Goal: Task Accomplishment & Management: Complete application form

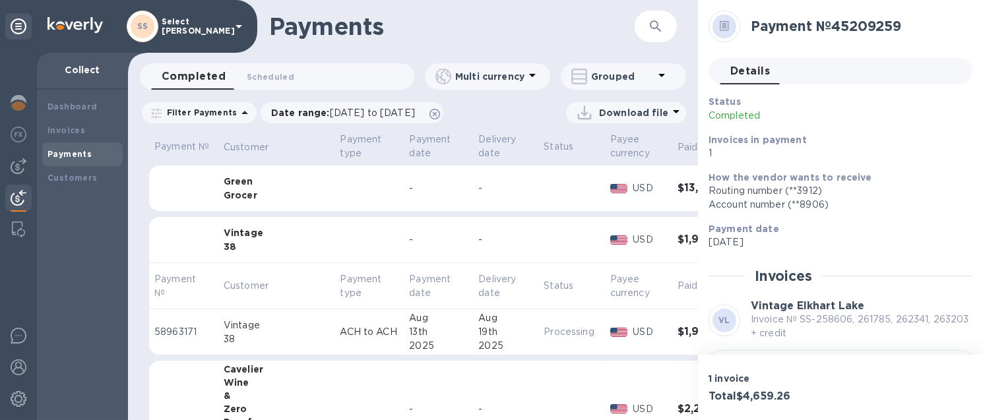
scroll to position [164, 0]
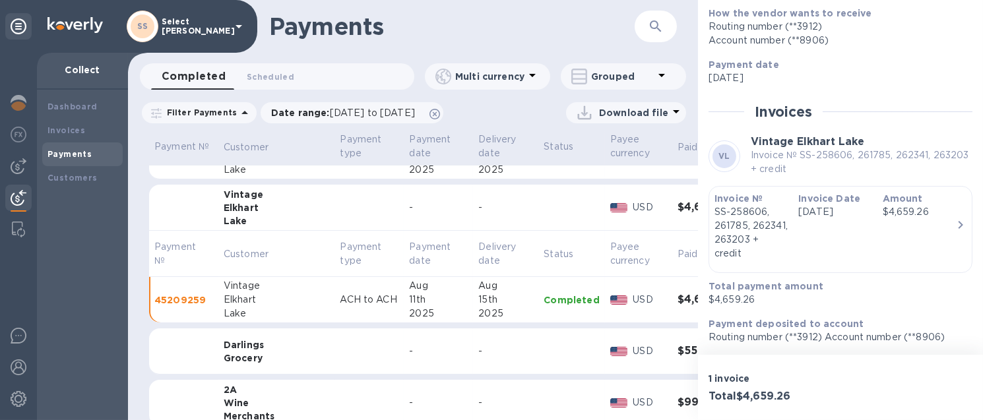
click at [71, 156] on b "Payments" at bounding box center [69, 154] width 44 height 10
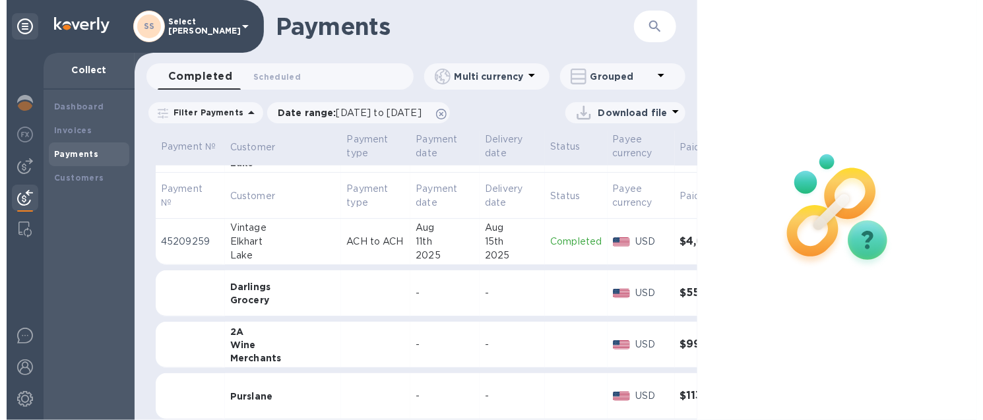
scroll to position [659, 0]
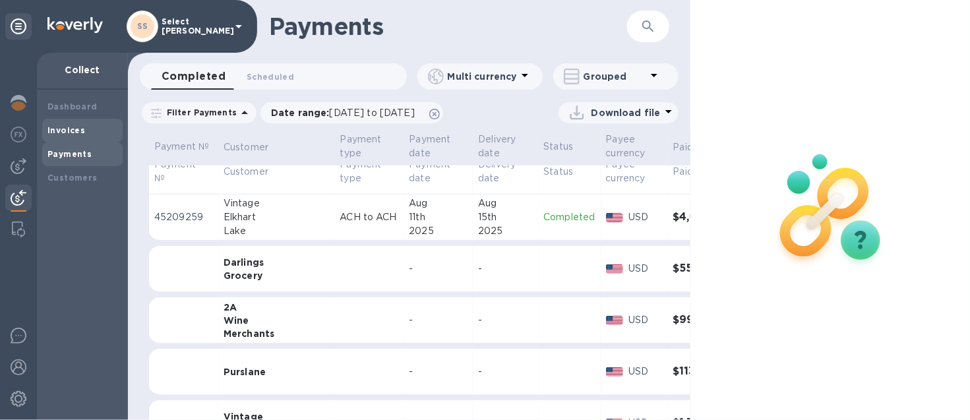
click at [57, 130] on b "Invoices" at bounding box center [66, 130] width 38 height 10
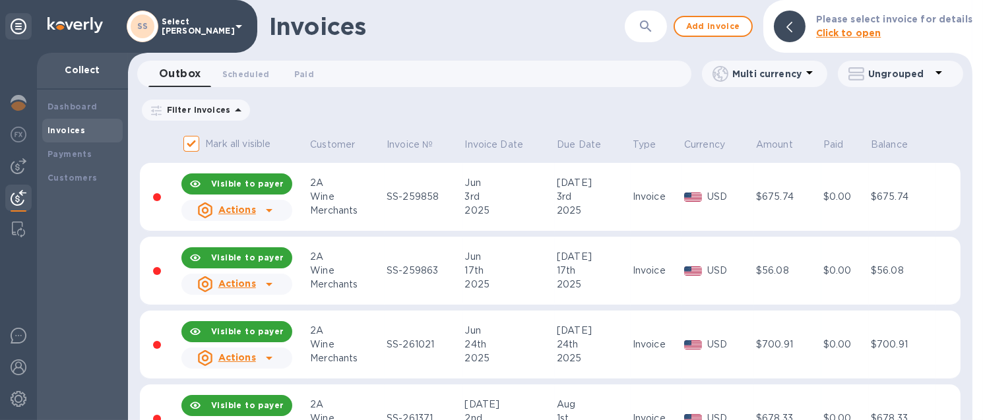
scroll to position [50, 0]
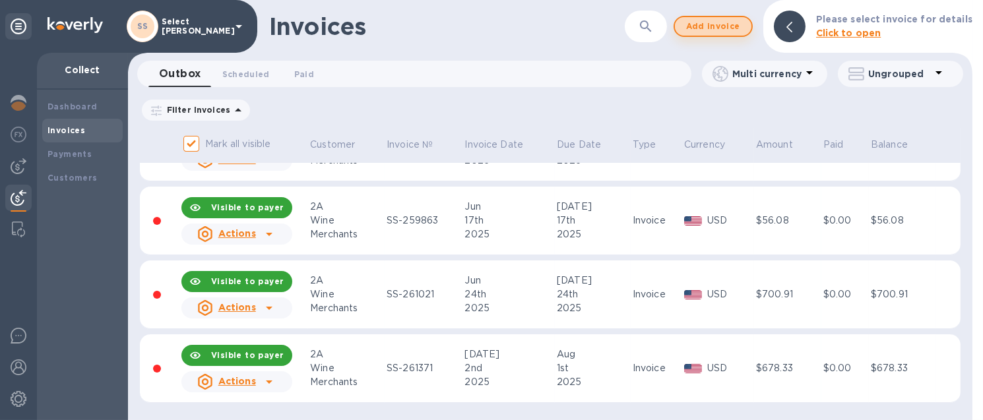
click at [741, 20] on span "Add invoice" at bounding box center [712, 26] width 55 height 16
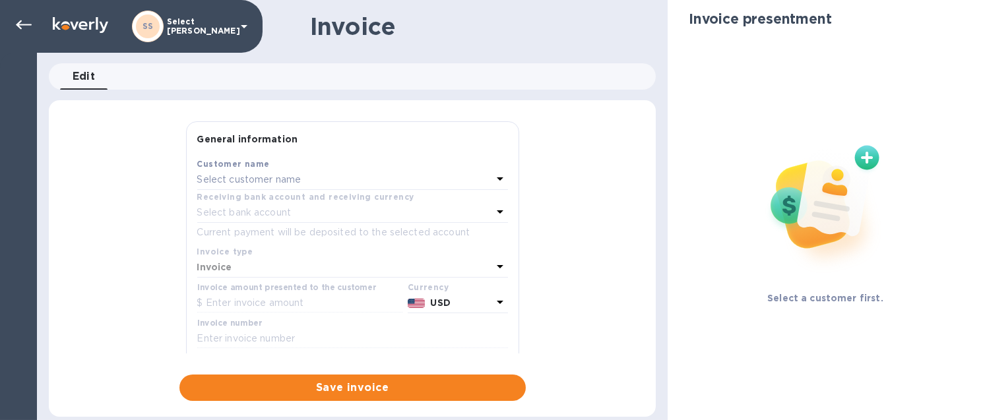
click at [282, 190] on div "Receiving bank account and receiving currency" at bounding box center [352, 197] width 311 height 14
click at [282, 178] on p "Select customer name" at bounding box center [249, 180] width 104 height 14
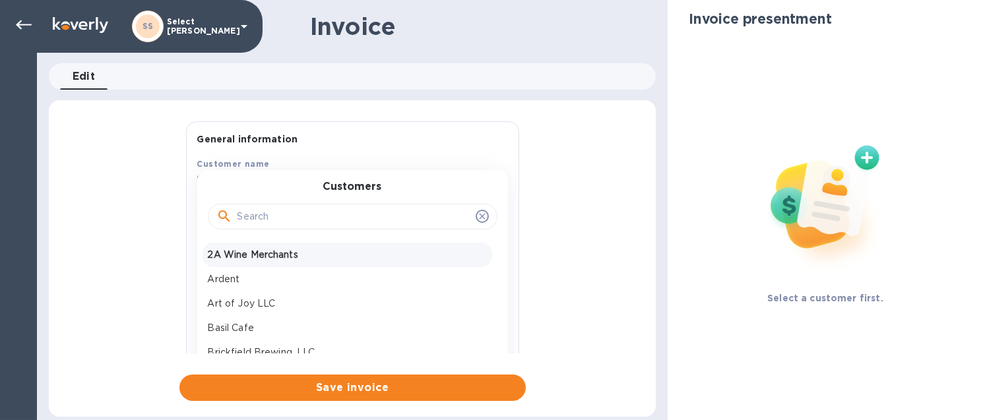
click at [239, 254] on p "2A Wine Merchants" at bounding box center [347, 255] width 279 height 14
type input "[DATE]"
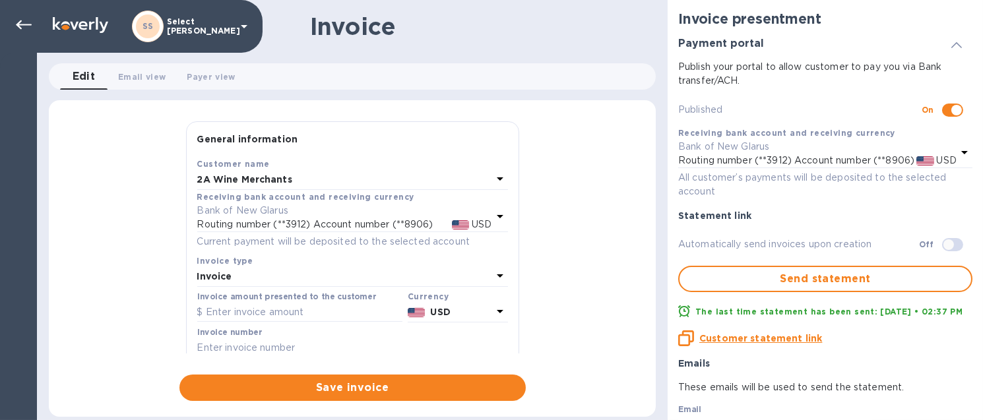
scroll to position [82, 0]
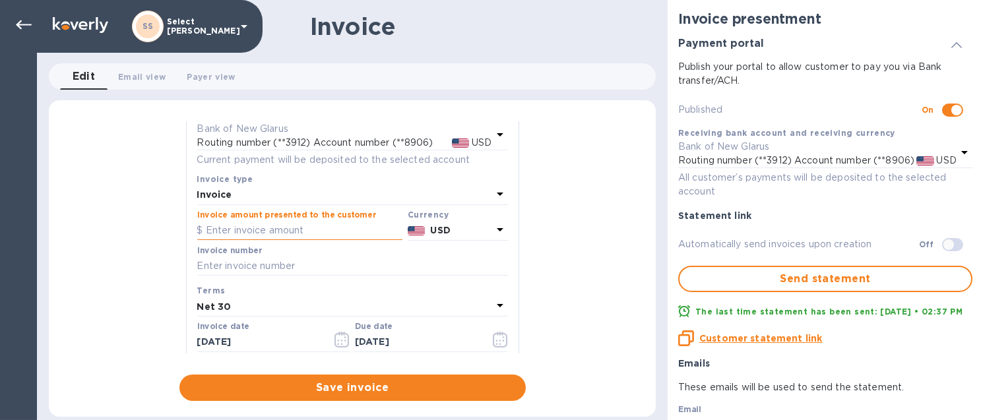
click at [272, 223] on input "text" at bounding box center [299, 231] width 205 height 20
type input "269.52"
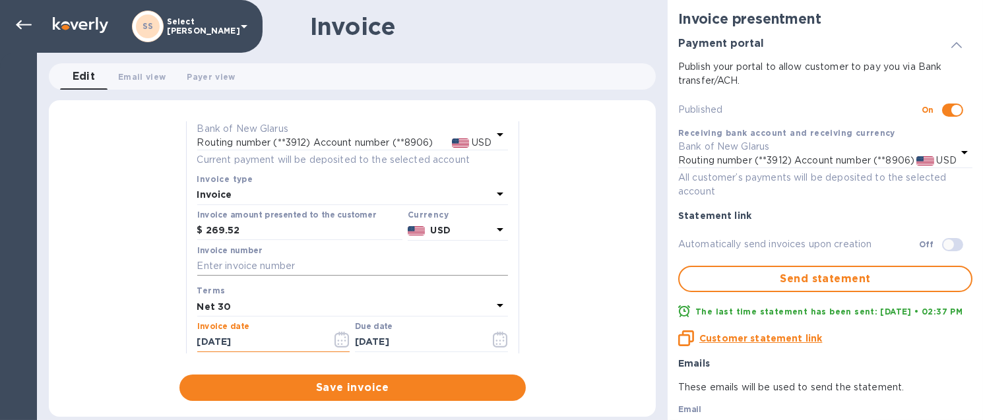
click at [278, 264] on input "text" at bounding box center [352, 267] width 311 height 20
type input "SS-262452"
click at [337, 342] on icon "button" at bounding box center [341, 340] width 15 height 16
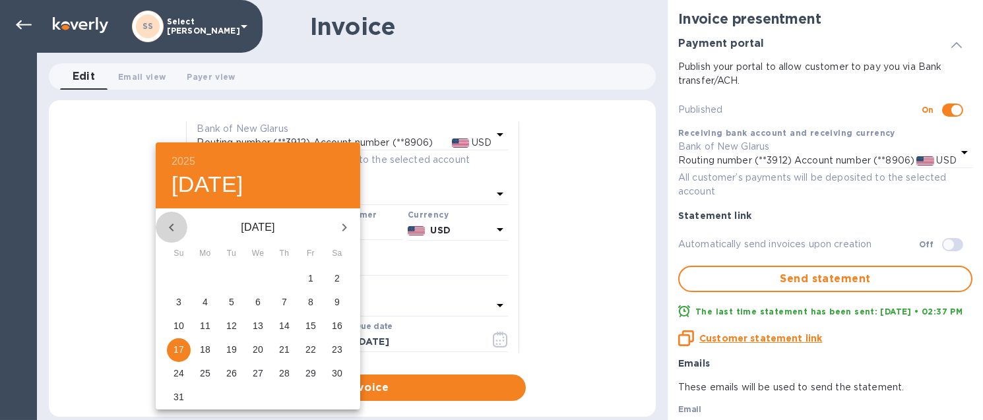
click at [160, 226] on button "button" at bounding box center [172, 228] width 32 height 32
click at [311, 330] on p "18" at bounding box center [310, 325] width 11 height 13
type input "[DATE]"
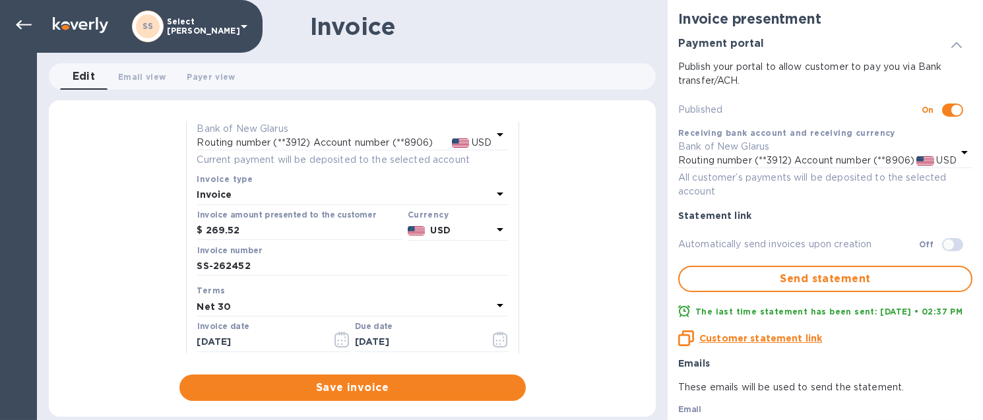
scroll to position [84, 0]
click at [502, 339] on icon "button" at bounding box center [503, 339] width 2 height 2
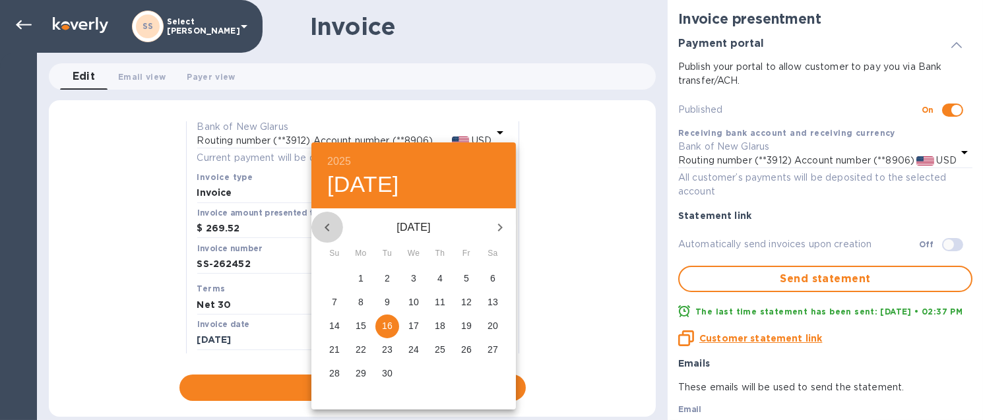
click at [321, 229] on icon "button" at bounding box center [327, 228] width 16 height 16
click at [330, 348] on p "17" at bounding box center [334, 349] width 11 height 13
type input "[DATE]"
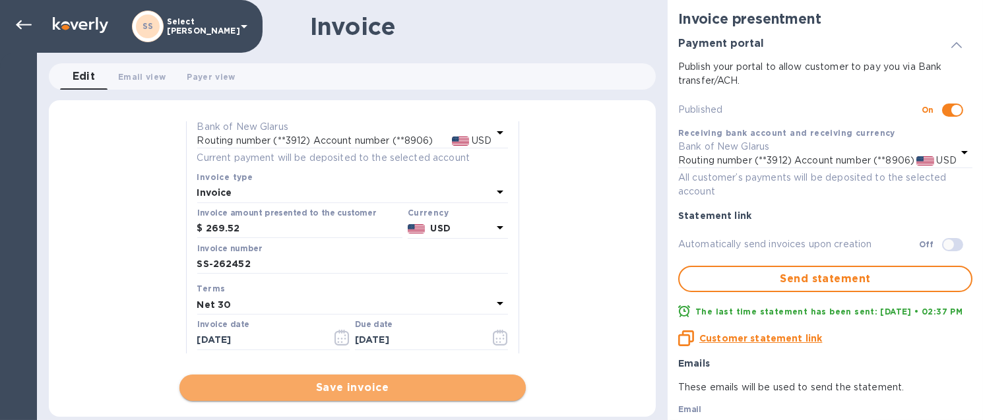
click at [294, 383] on span "Save invoice" at bounding box center [352, 388] width 325 height 16
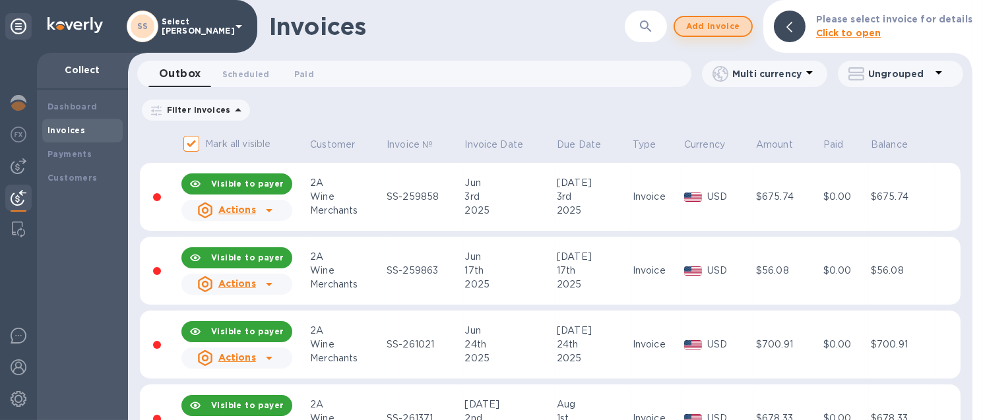
click at [734, 16] on button "Add invoice" at bounding box center [712, 26] width 79 height 21
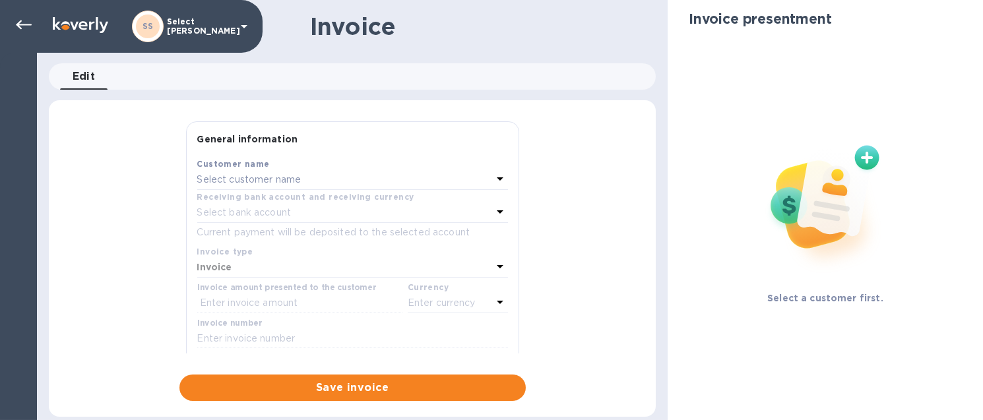
click at [230, 181] on p "Select customer name" at bounding box center [249, 180] width 104 height 14
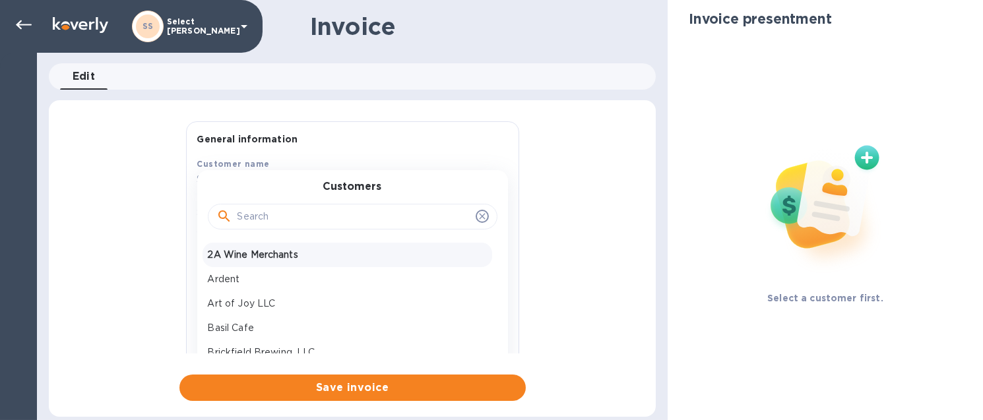
click at [242, 257] on p "2A Wine Merchants" at bounding box center [347, 255] width 279 height 14
type input "[DATE]"
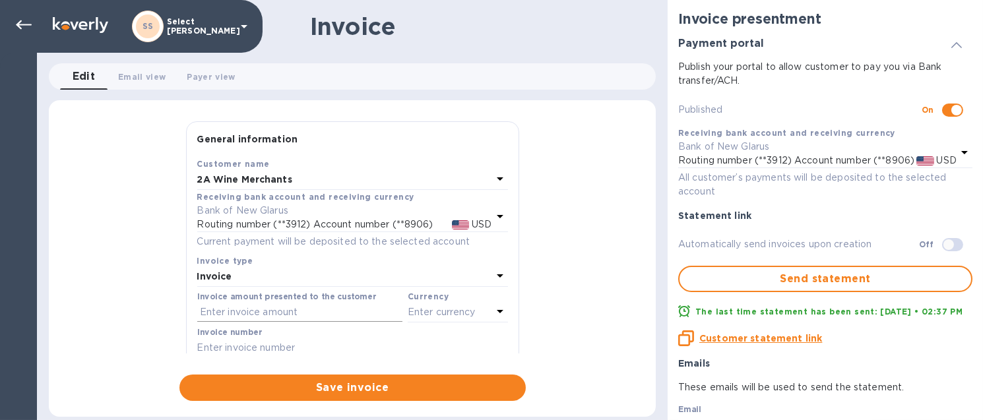
click at [266, 316] on input "text" at bounding box center [299, 313] width 205 height 20
type input "189.54"
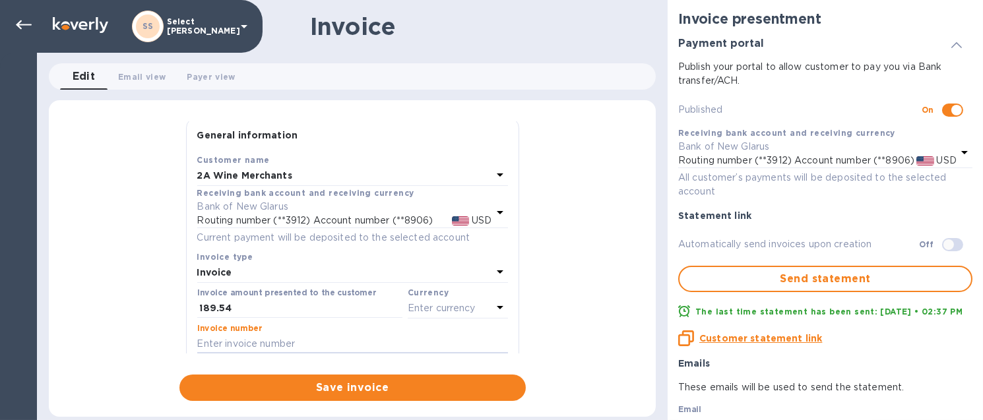
click at [429, 306] on p "Enter currency" at bounding box center [442, 308] width 68 height 14
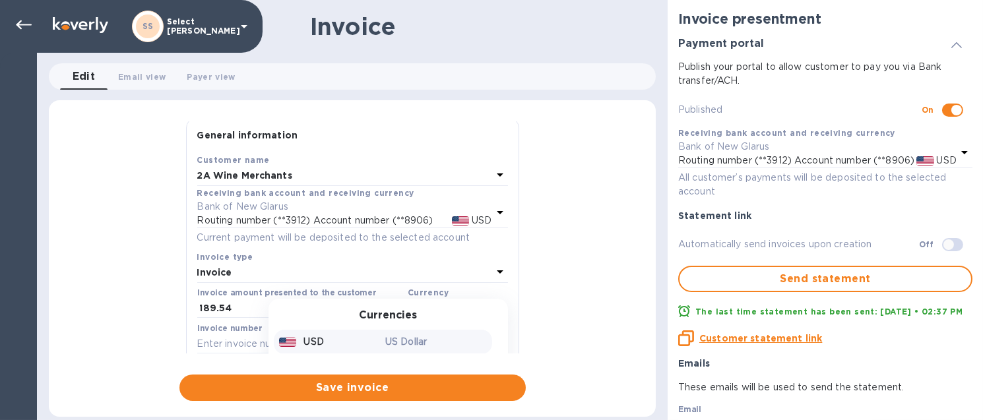
click at [304, 342] on p "USD" at bounding box center [314, 342] width 20 height 14
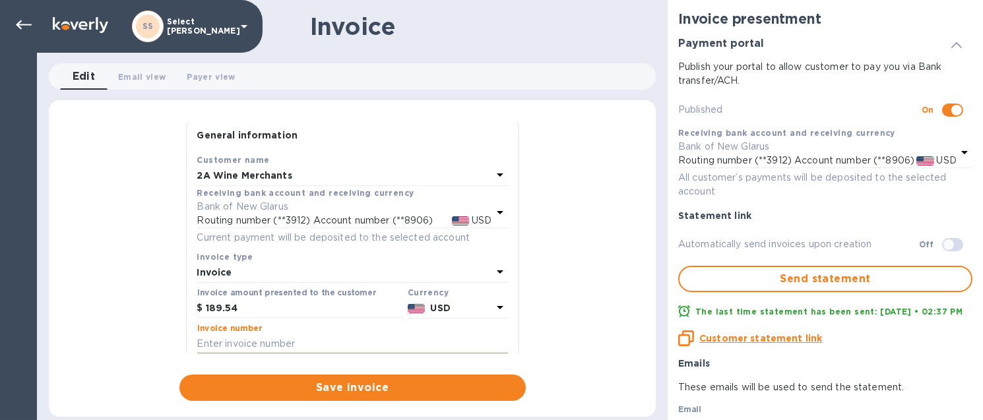
click at [244, 342] on input "text" at bounding box center [352, 344] width 311 height 20
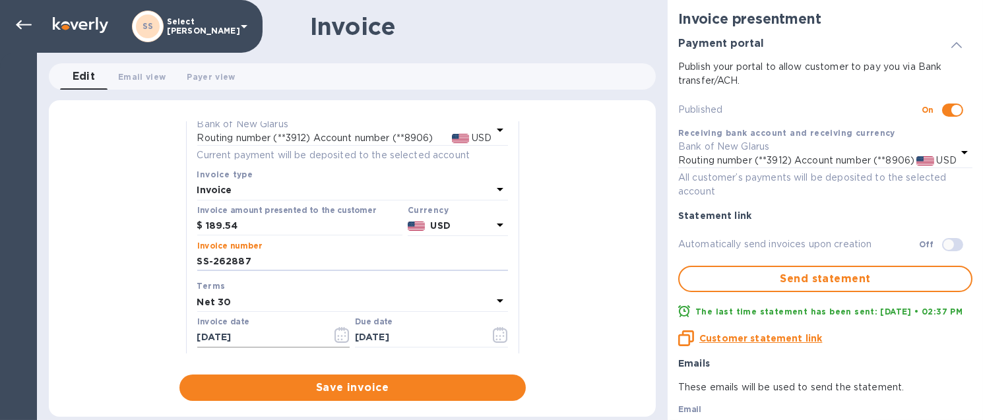
type input "SS-262887"
click at [340, 338] on icon "button" at bounding box center [341, 335] width 15 height 16
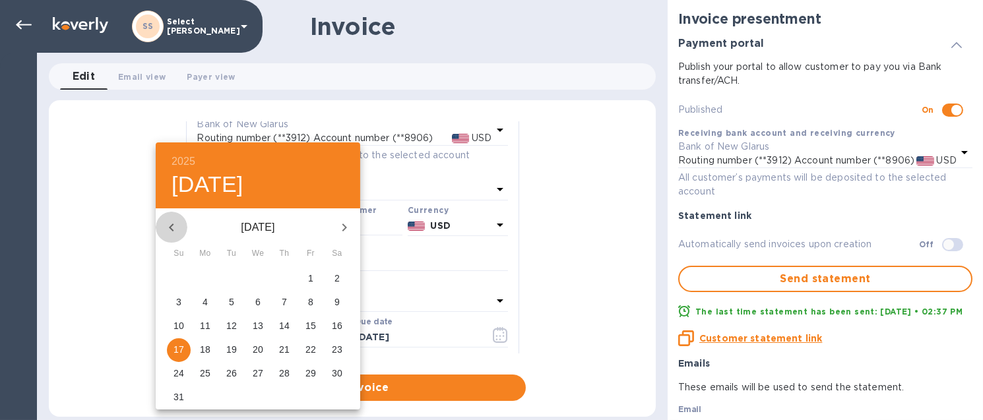
click at [168, 227] on icon "button" at bounding box center [172, 228] width 16 height 16
click at [310, 351] on p "25" at bounding box center [310, 349] width 11 height 13
type input "[DATE]"
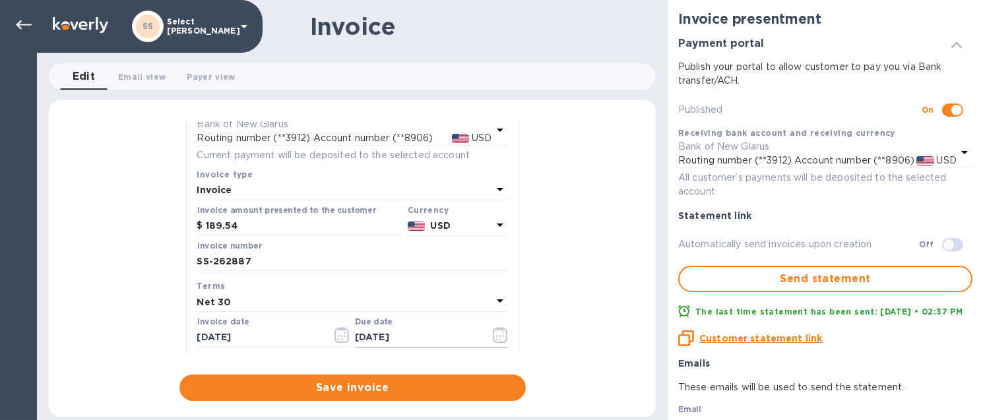
click at [493, 340] on icon "button" at bounding box center [500, 335] width 15 height 16
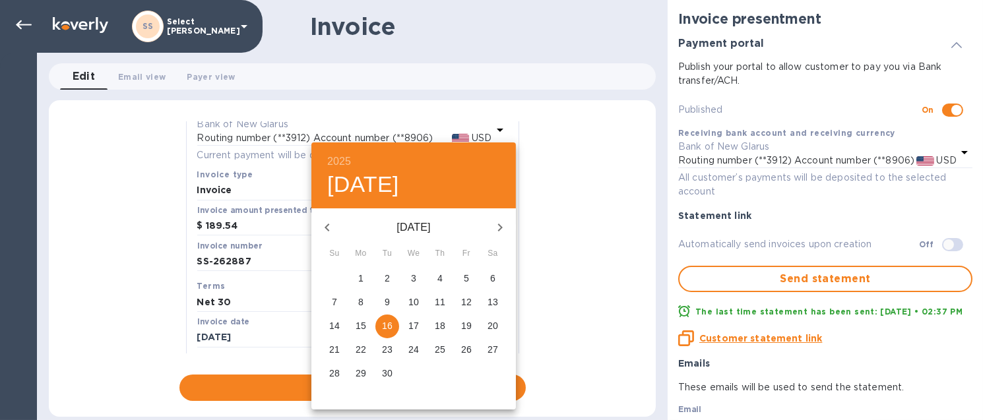
click at [327, 224] on icon "button" at bounding box center [327, 228] width 5 height 8
click at [335, 371] on p "24" at bounding box center [334, 373] width 11 height 13
type input "[DATE]"
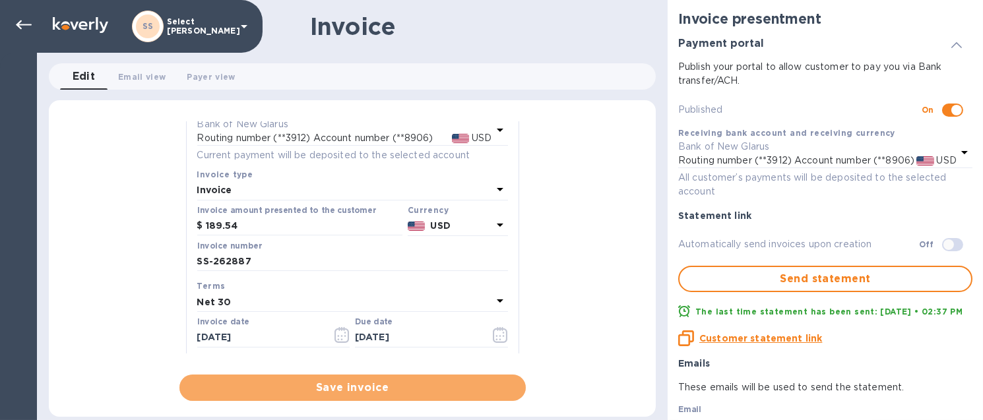
click at [256, 383] on span "Save invoice" at bounding box center [352, 388] width 325 height 16
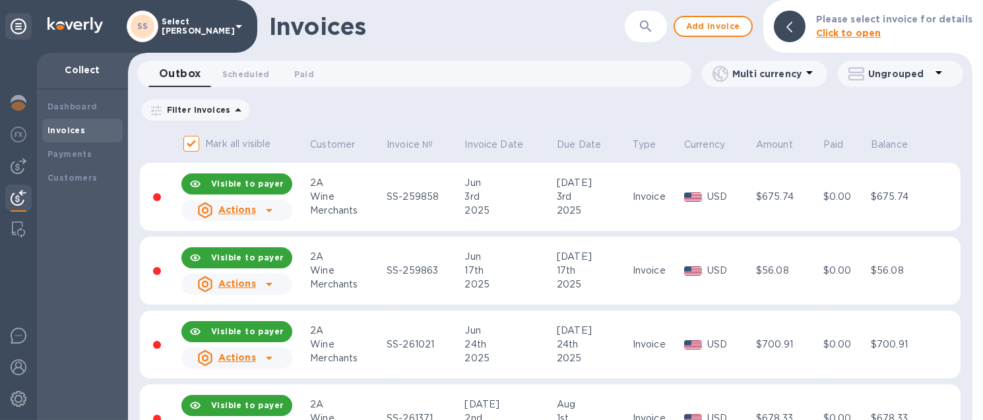
click at [706, 38] on div "Invoices ​ Add invoice Please select invoice for details Click to open" at bounding box center [550, 26] width 844 height 53
click at [708, 28] on span "Add invoice" at bounding box center [712, 26] width 55 height 16
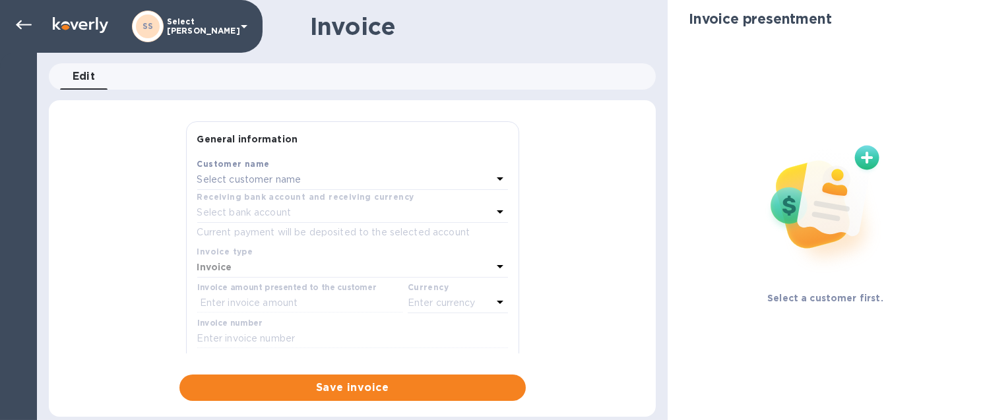
click at [220, 180] on p "Select customer name" at bounding box center [249, 180] width 104 height 14
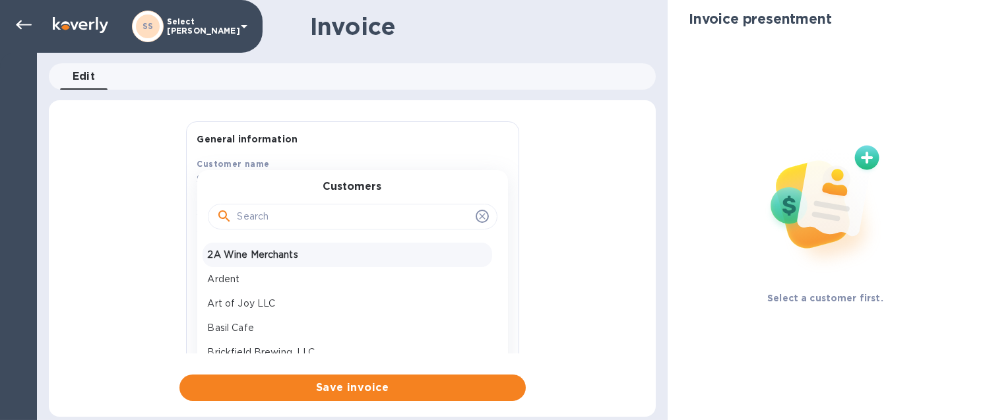
click at [230, 256] on p "2A Wine Merchants" at bounding box center [347, 255] width 279 height 14
type input "[DATE]"
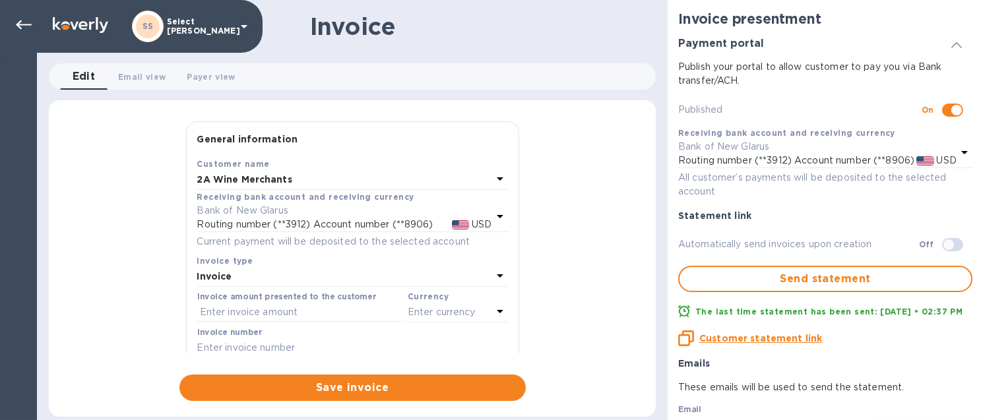
click at [230, 346] on input "text" at bounding box center [352, 348] width 311 height 20
type input "SS-263137"
click at [226, 310] on input "text" at bounding box center [299, 313] width 205 height 20
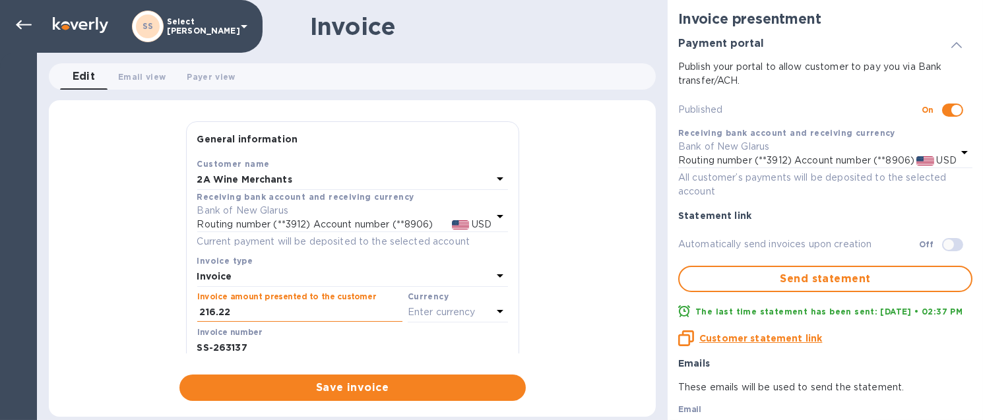
type input "216.22"
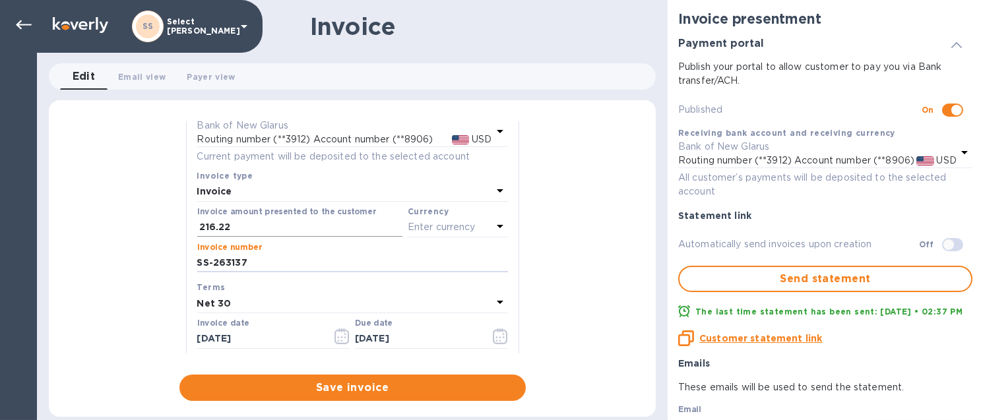
scroll to position [169, 0]
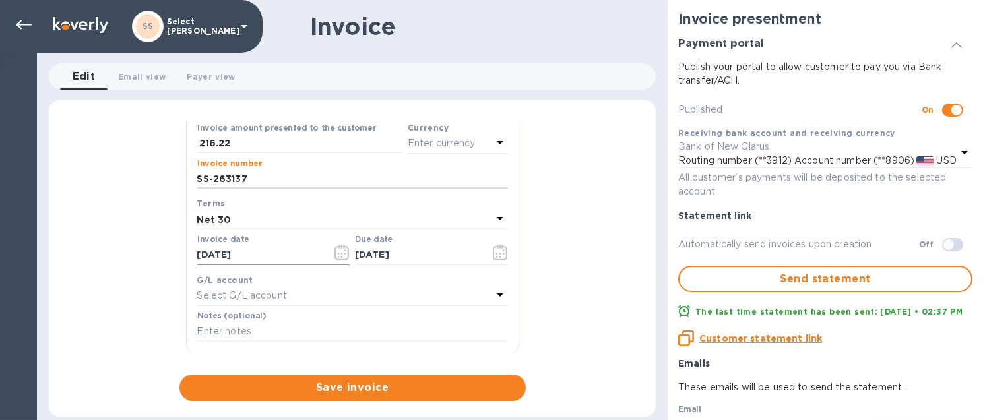
click at [340, 248] on icon "button" at bounding box center [341, 253] width 15 height 16
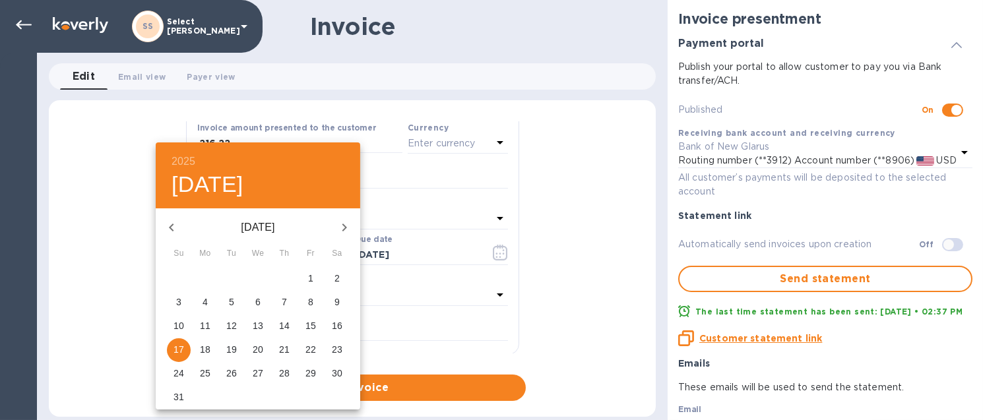
click at [315, 274] on span "1" at bounding box center [311, 278] width 24 height 13
type input "[DATE]"
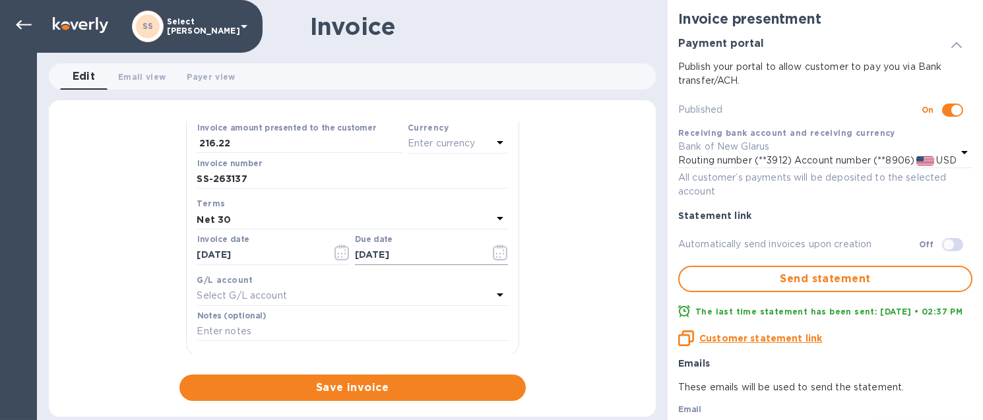
click at [497, 253] on icon "button" at bounding box center [500, 253] width 15 height 16
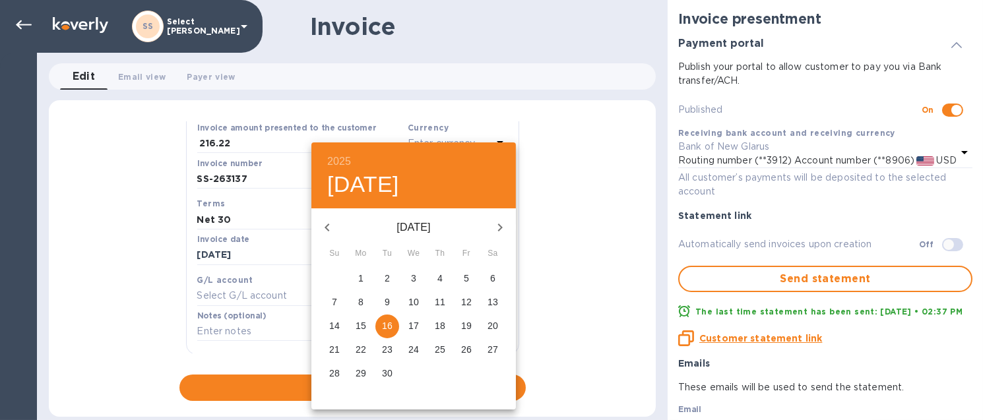
click at [328, 231] on icon "button" at bounding box center [327, 228] width 16 height 16
click at [337, 396] on p "31" at bounding box center [334, 397] width 11 height 13
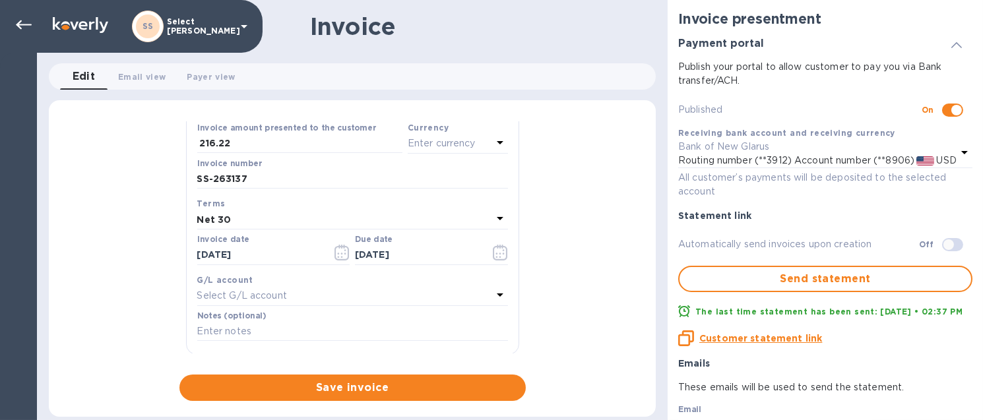
type input "[DATE]"
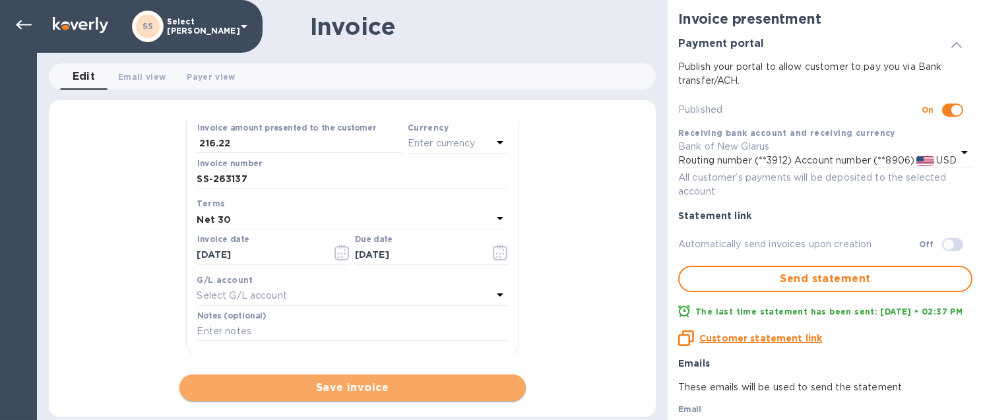
click at [251, 390] on span "Save invoice" at bounding box center [352, 388] width 325 height 16
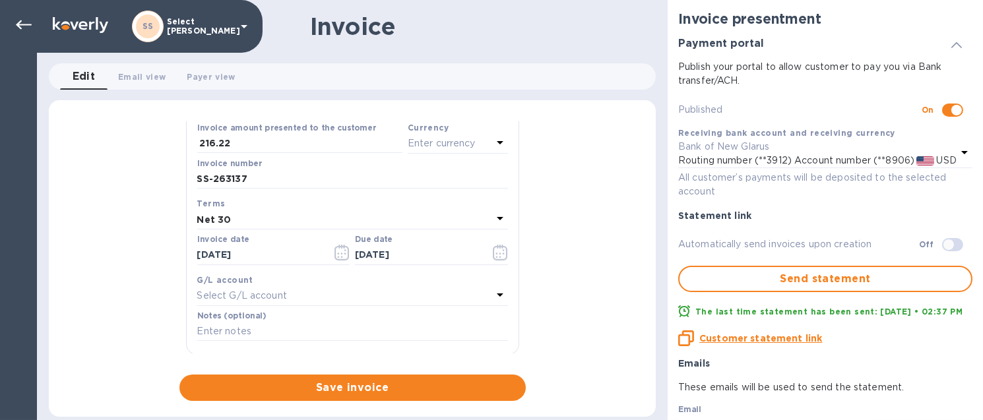
click at [440, 150] on p "Enter currency" at bounding box center [442, 144] width 68 height 14
click at [307, 192] on div "USD US Dollar" at bounding box center [383, 177] width 218 height 31
click at [304, 183] on p "USD" at bounding box center [314, 177] width 20 height 14
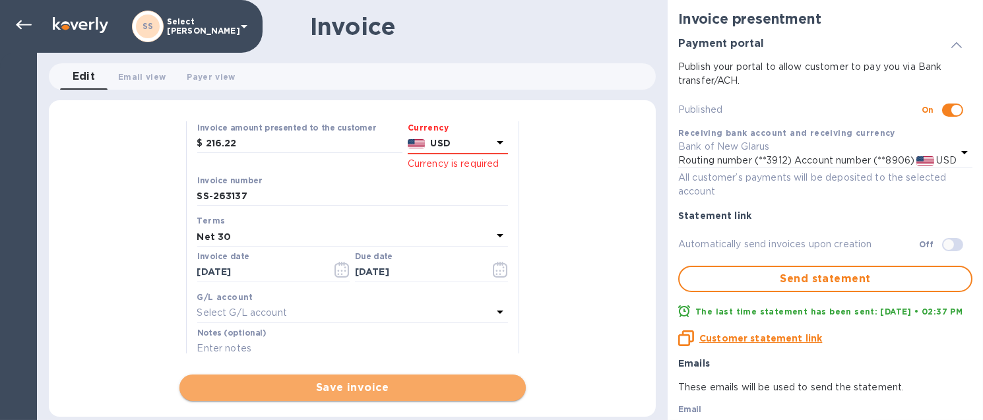
click at [385, 390] on span "Save invoice" at bounding box center [352, 388] width 325 height 16
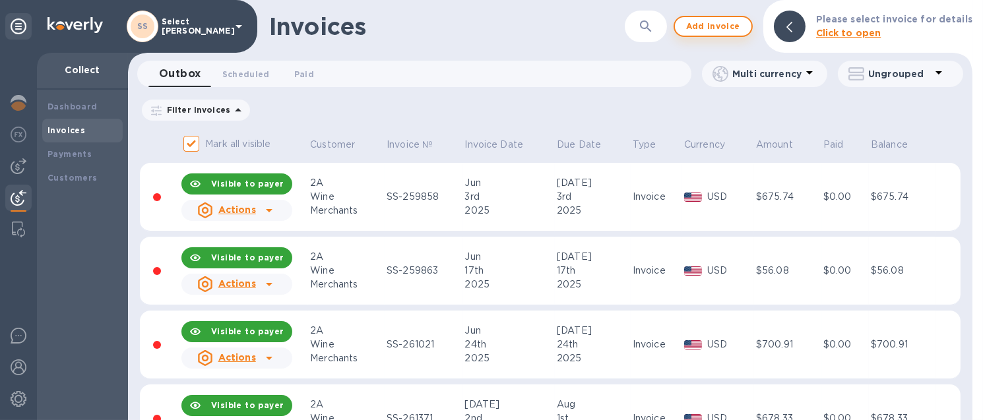
click at [704, 29] on span "Add invoice" at bounding box center [712, 26] width 55 height 16
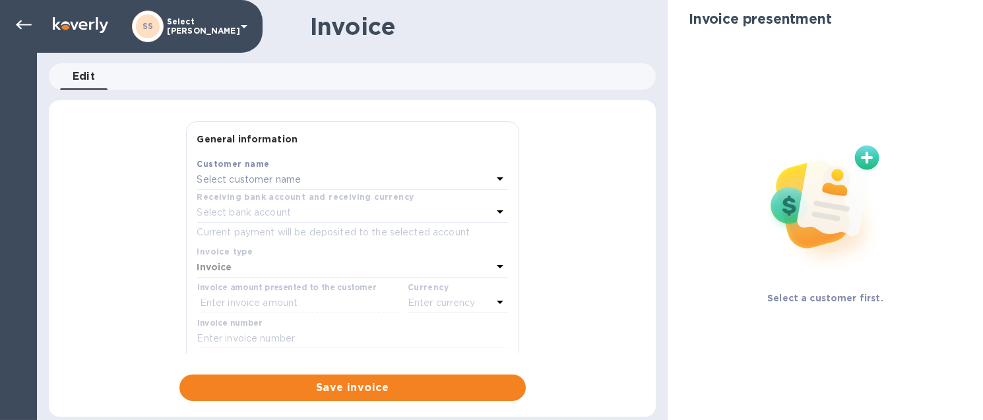
click at [263, 185] on p "Select customer name" at bounding box center [249, 180] width 104 height 14
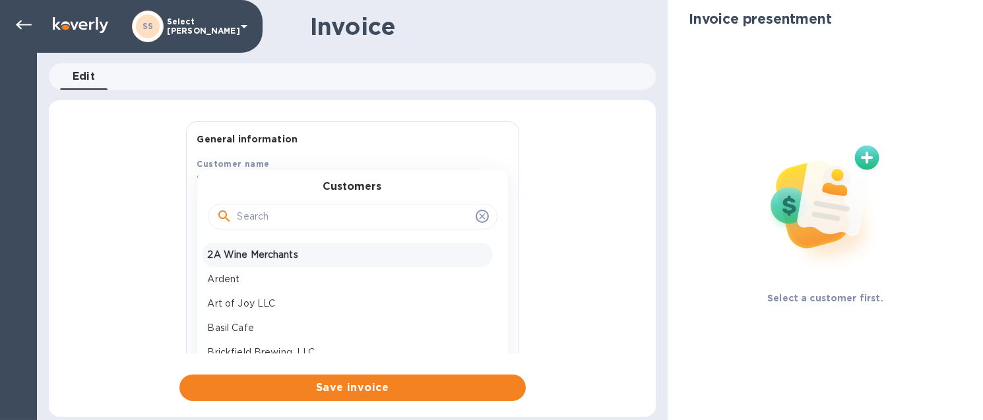
click at [244, 257] on p "2A Wine Merchants" at bounding box center [347, 255] width 279 height 14
type input "[DATE]"
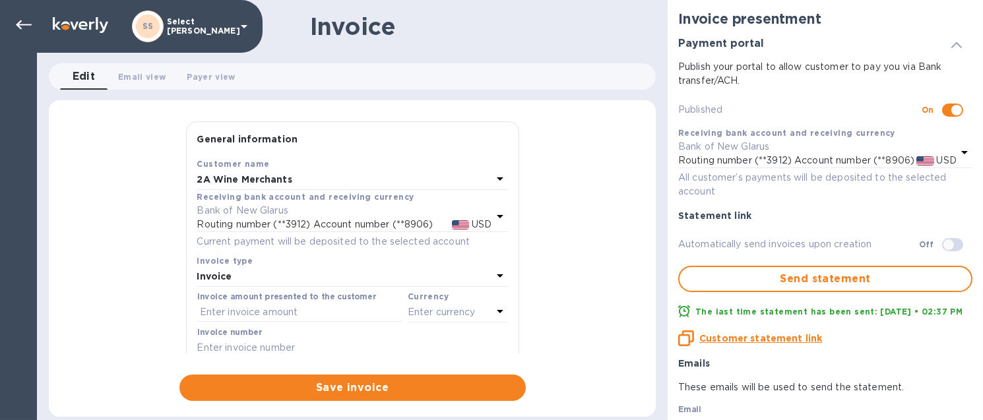
drag, startPoint x: 251, startPoint y: 351, endPoint x: 248, endPoint y: 344, distance: 7.4
click at [251, 351] on input "text" at bounding box center [352, 348] width 311 height 20
type input "SS-263951"
click at [253, 311] on input "text" at bounding box center [299, 313] width 205 height 20
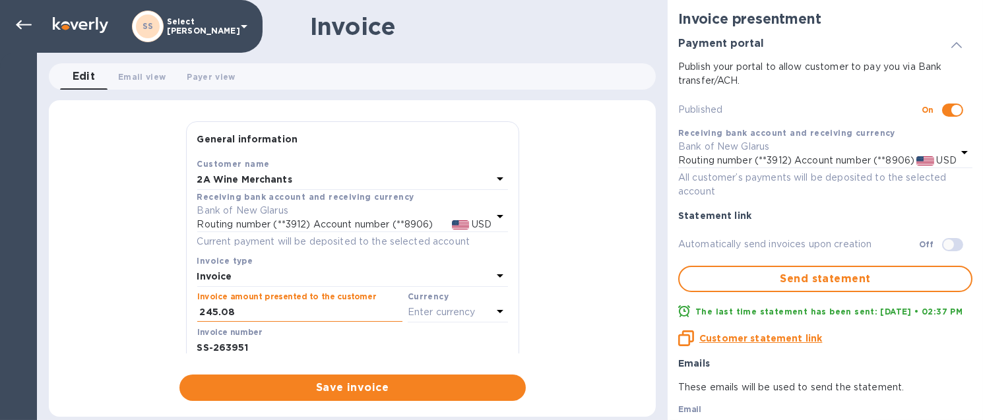
type input "245.08"
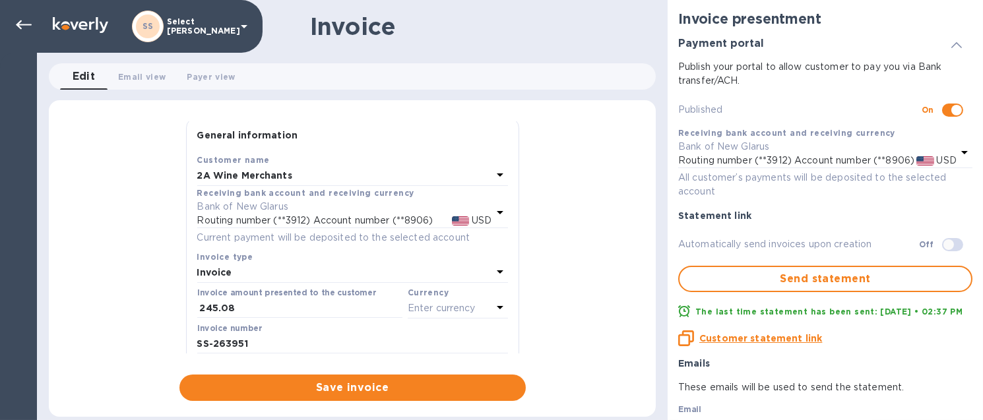
click at [433, 305] on p "Enter currency" at bounding box center [442, 308] width 68 height 14
click at [416, 348] on p "US Dollar" at bounding box center [436, 342] width 102 height 14
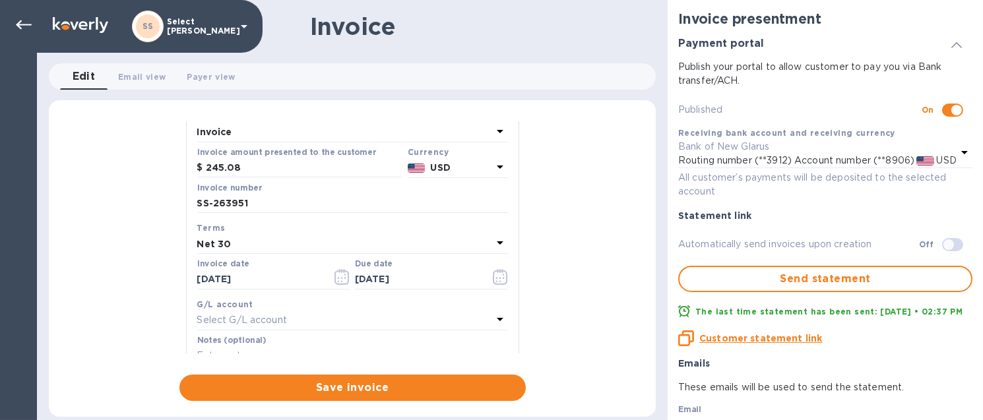
scroll to position [169, 0]
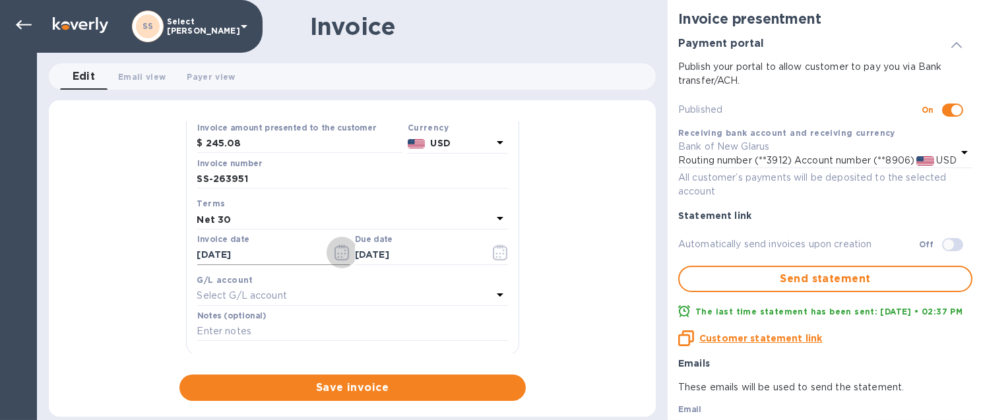
click at [338, 257] on icon "button" at bounding box center [339, 257] width 2 height 2
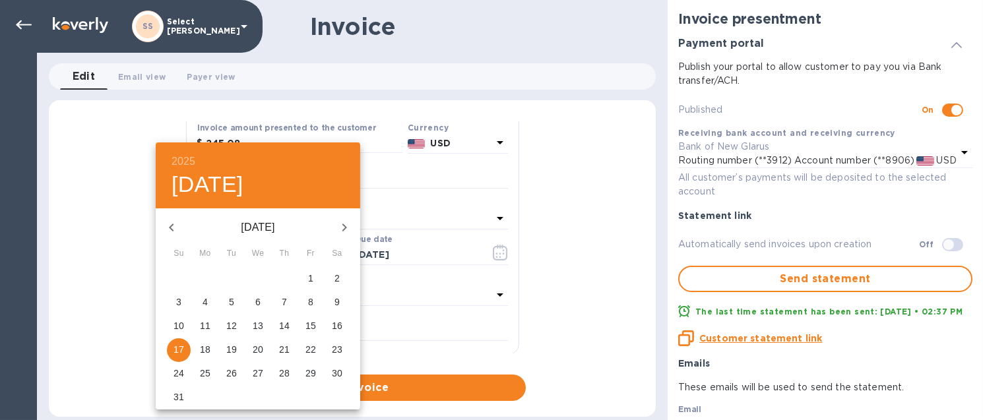
click at [234, 325] on p "12" at bounding box center [231, 325] width 11 height 13
type input "[DATE]"
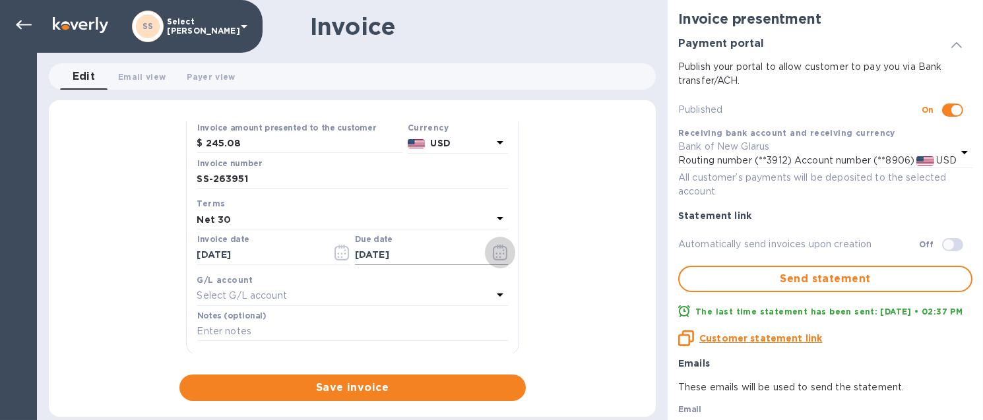
click at [497, 247] on icon "button" at bounding box center [500, 253] width 15 height 16
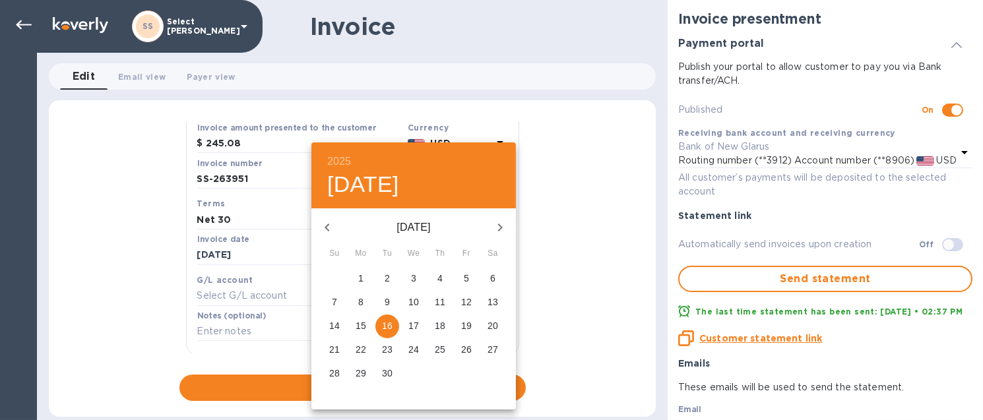
click at [436, 295] on button "11" at bounding box center [440, 303] width 24 height 24
type input "[DATE]"
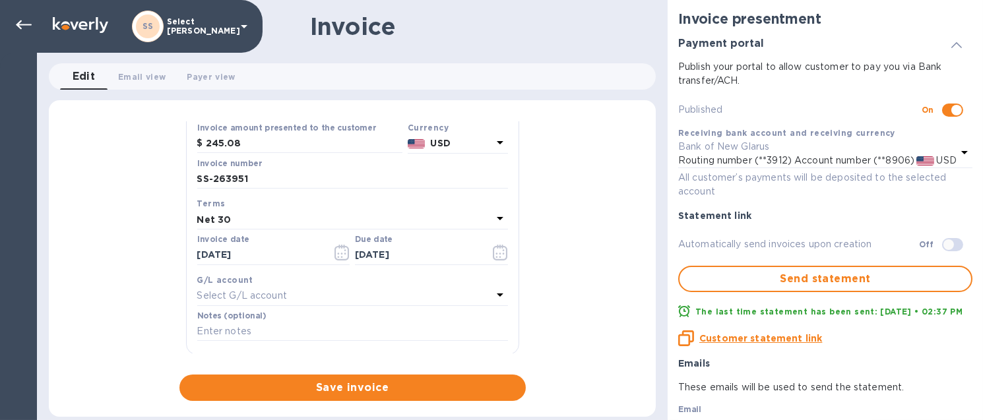
click at [303, 381] on span "Save invoice" at bounding box center [352, 388] width 325 height 16
